Goal: Check status: Check status

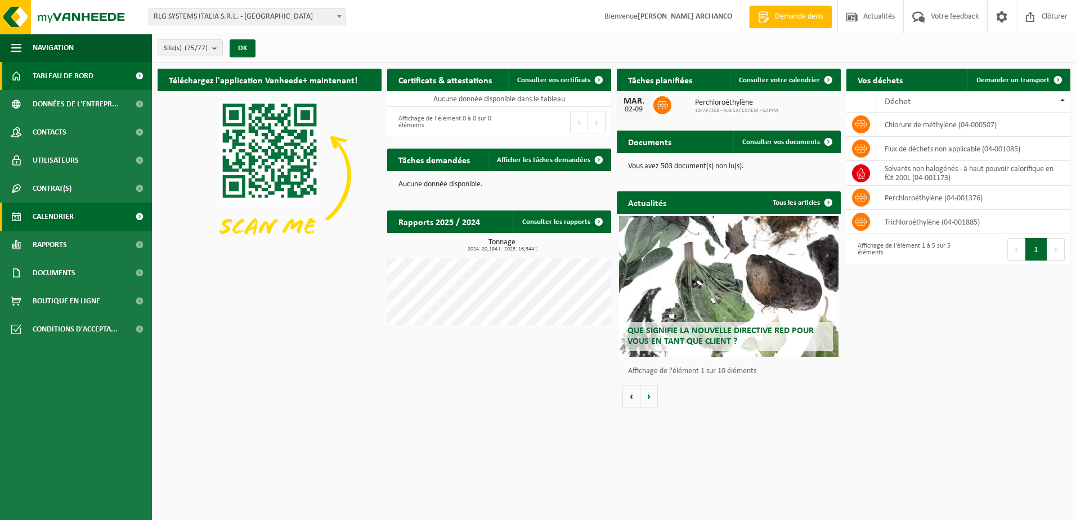
click at [82, 212] on link "Calendrier" at bounding box center [76, 217] width 152 height 28
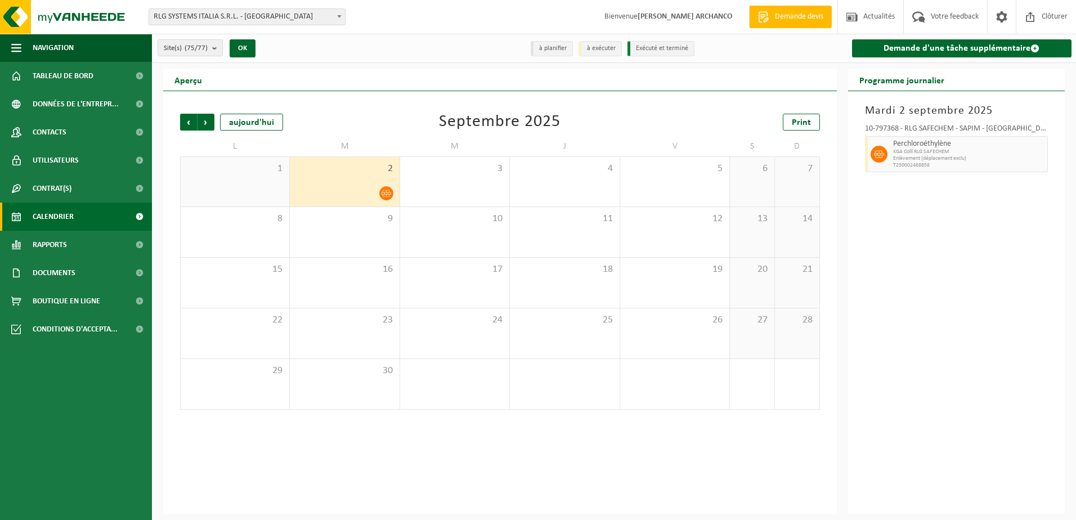
click at [363, 176] on div "2" at bounding box center [344, 182] width 109 height 50
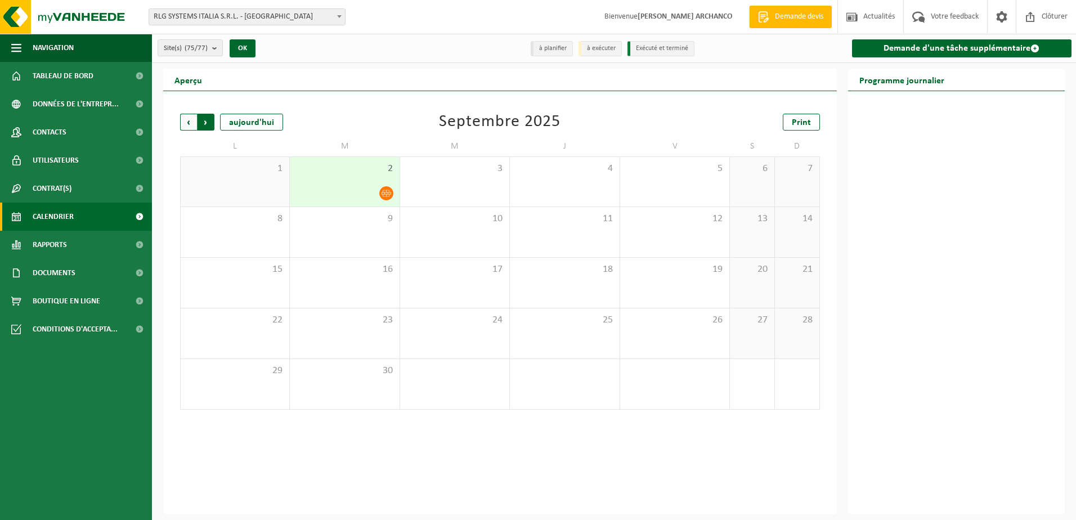
click at [182, 124] on span "Précédent" at bounding box center [188, 122] width 17 height 17
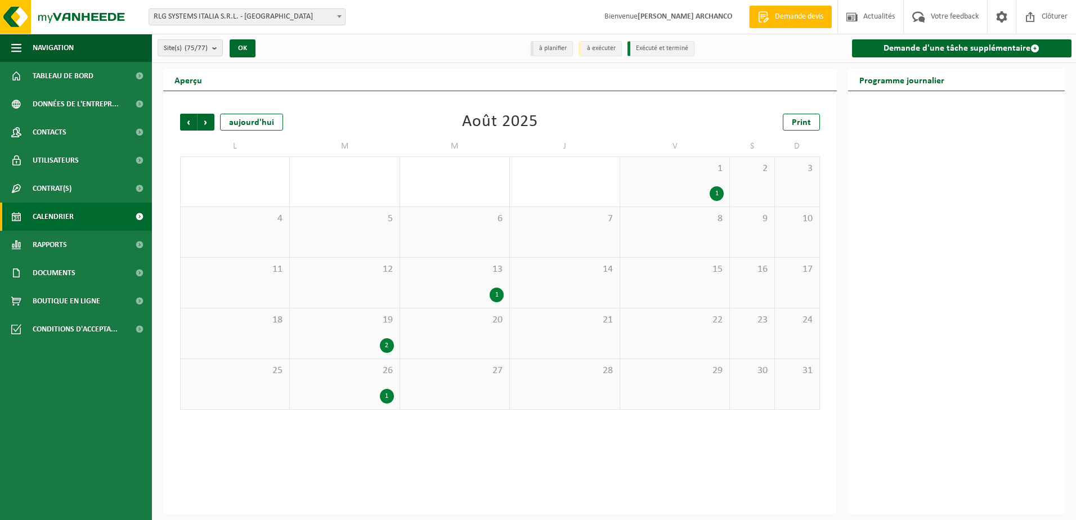
click at [365, 381] on div "26 1" at bounding box center [344, 384] width 109 height 50
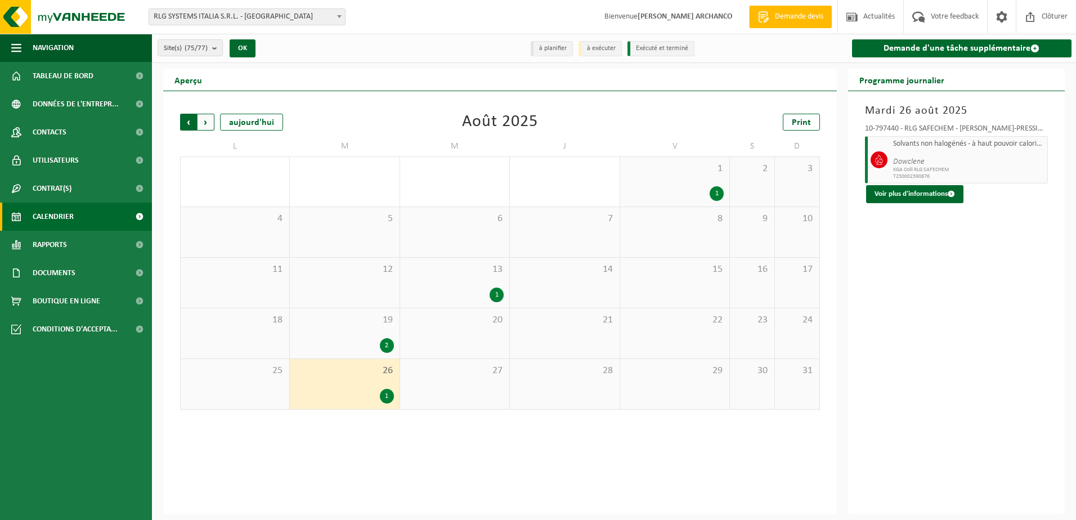
click at [212, 123] on span "Suivant" at bounding box center [206, 122] width 17 height 17
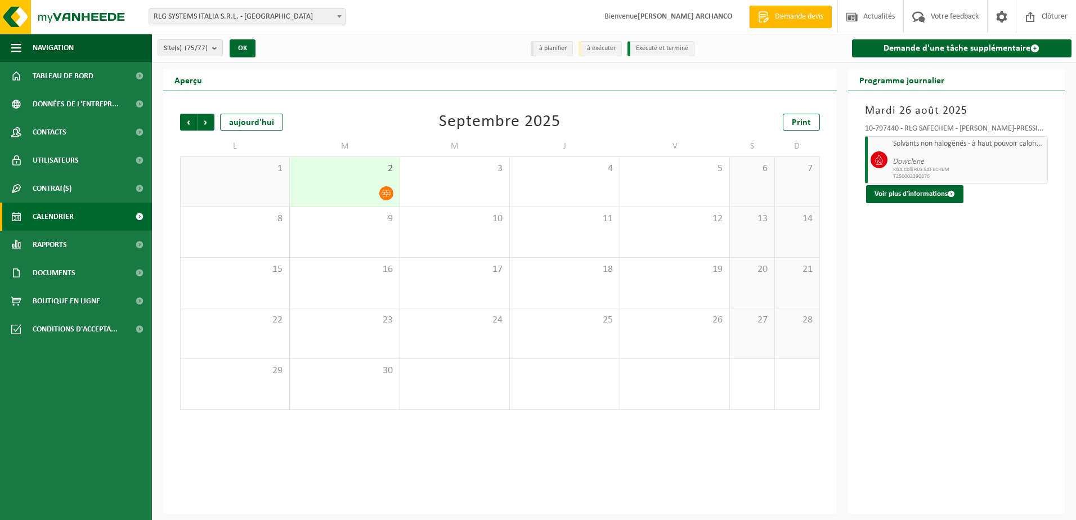
click at [323, 177] on div "2" at bounding box center [344, 182] width 109 height 50
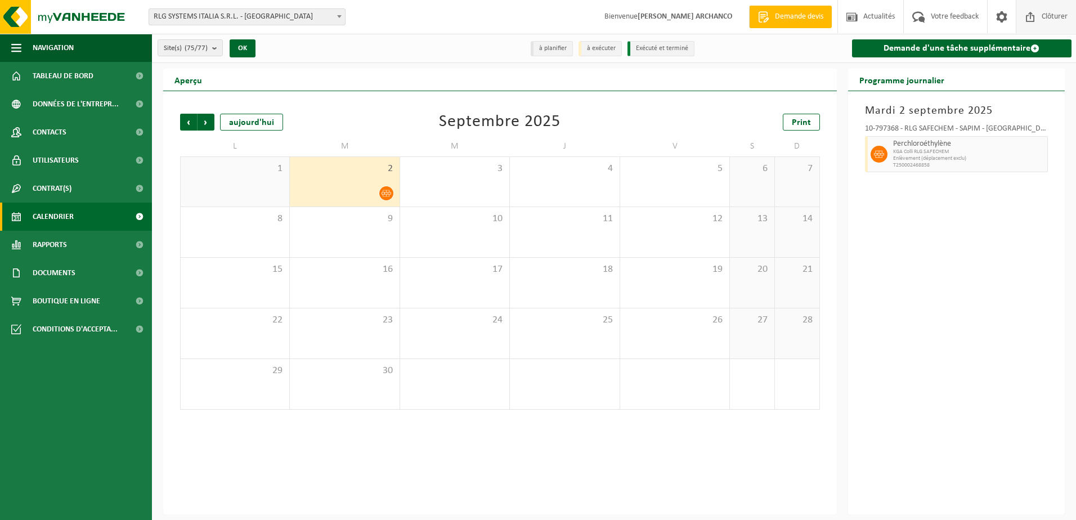
click at [1043, 21] on span "Clôturer" at bounding box center [1055, 16] width 32 height 33
